Goal: Information Seeking & Learning: Learn about a topic

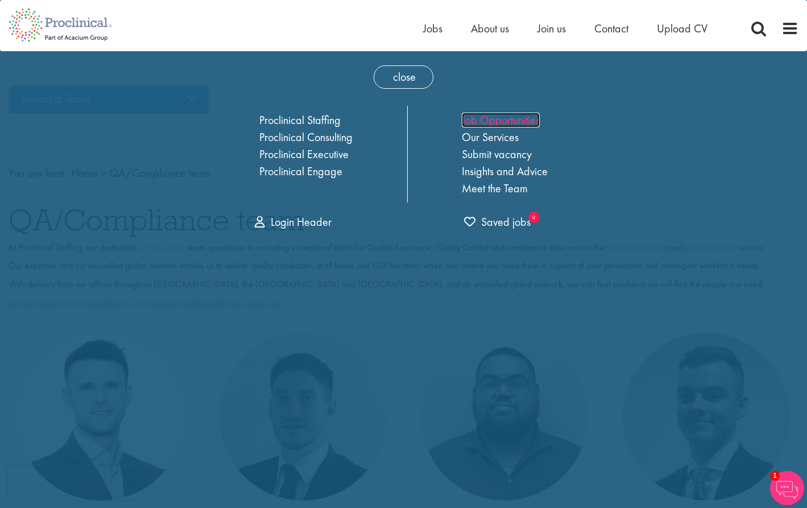
click at [506, 120] on link "Job Opportunities" at bounding box center [501, 120] width 78 height 15
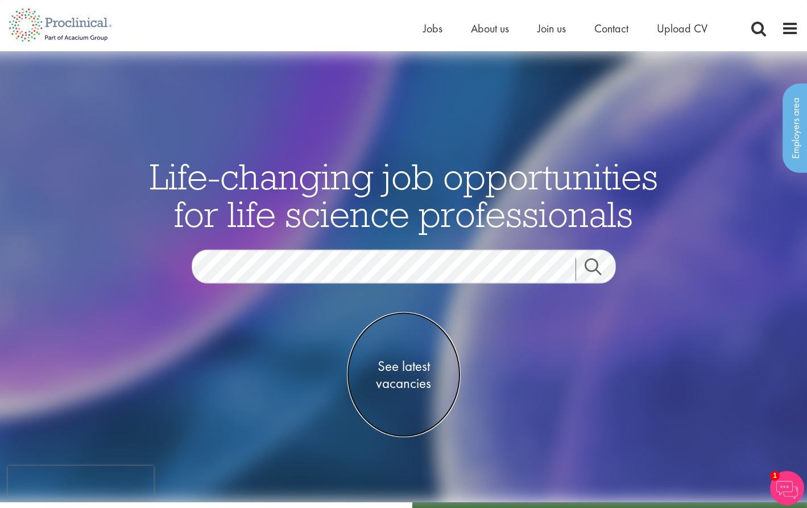
click at [399, 365] on span "See latest vacancies" at bounding box center [404, 375] width 114 height 34
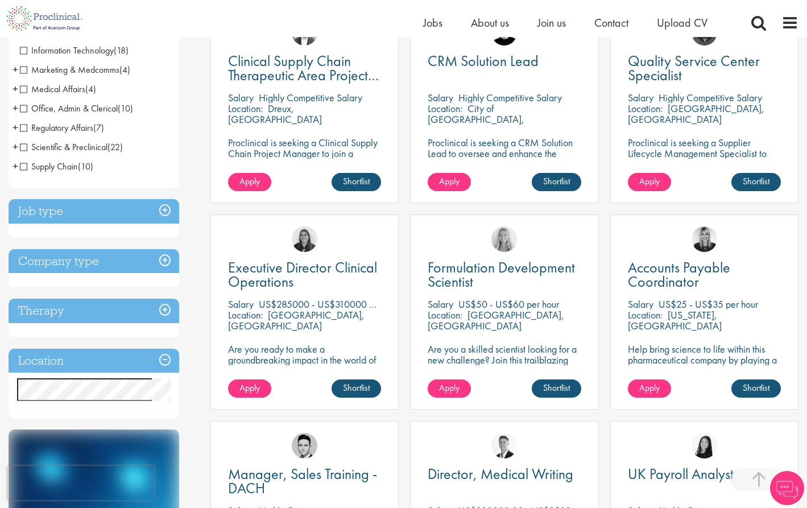
scroll to position [341, 0]
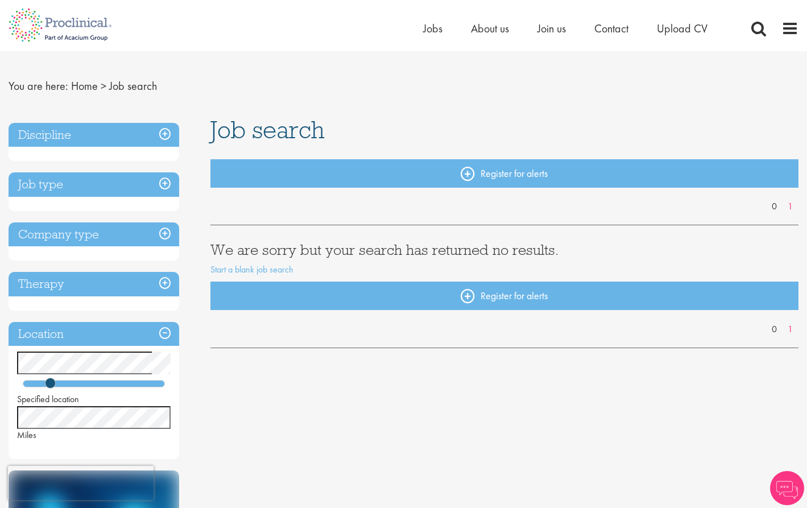
scroll to position [57, 0]
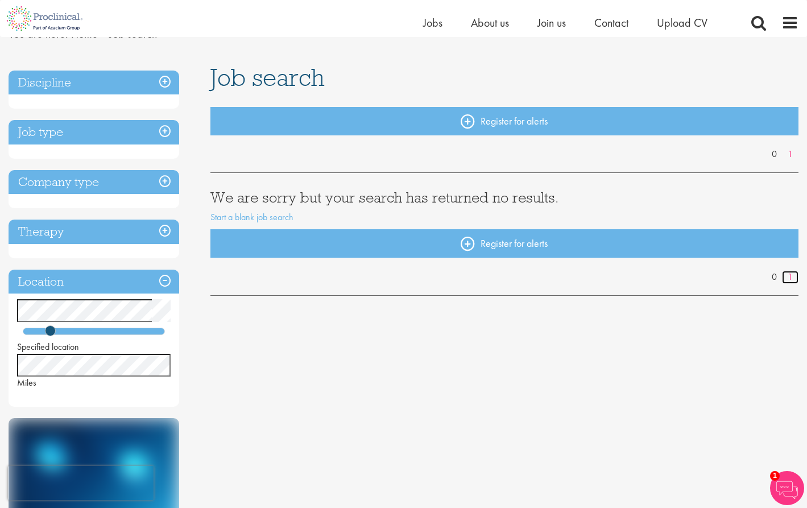
click at [789, 279] on link "1" at bounding box center [790, 277] width 16 height 13
